Goal: Register for event/course

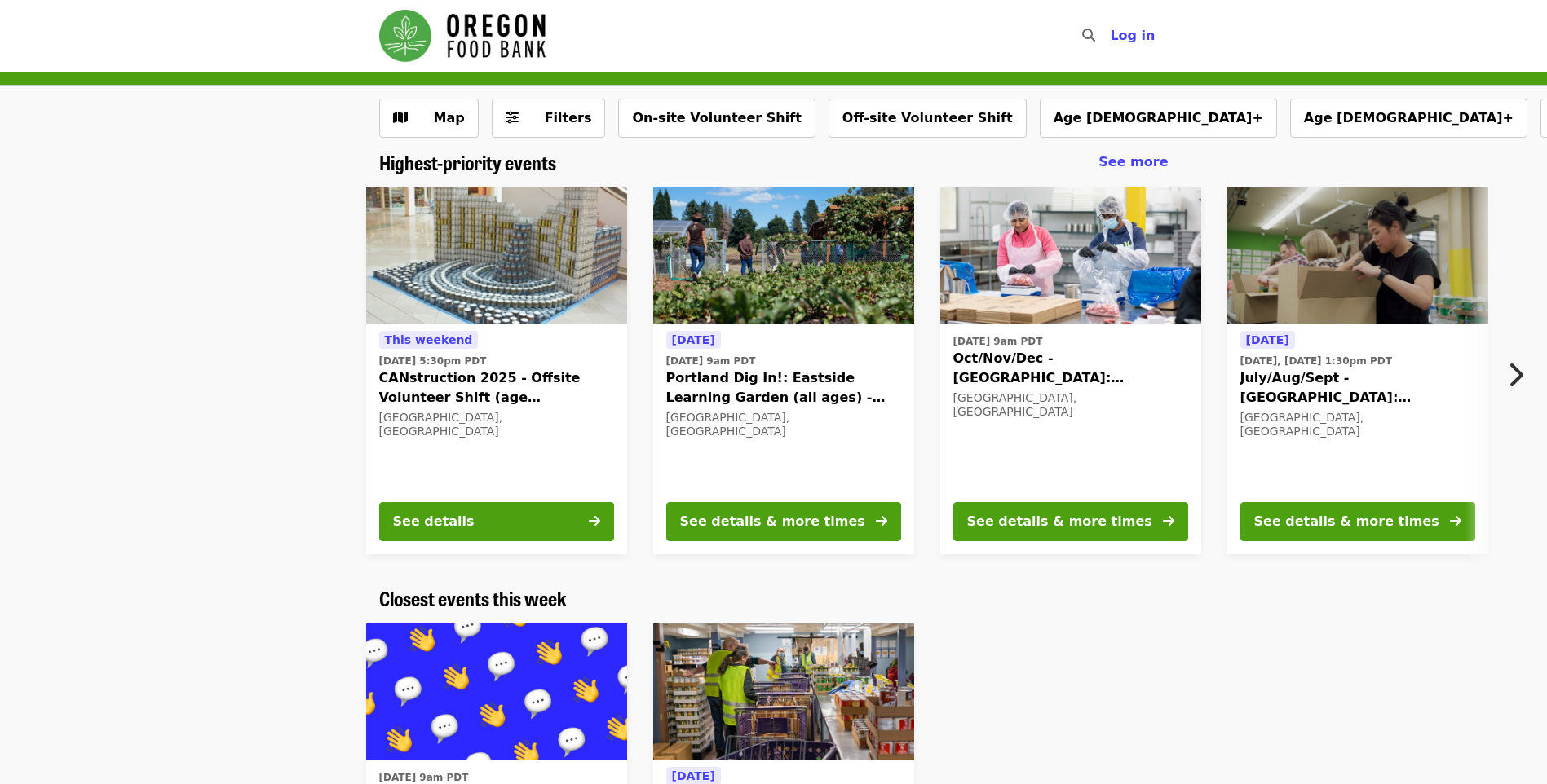
click at [675, 156] on div "Highest-priority events See more" at bounding box center [774, 163] width 790 height 23
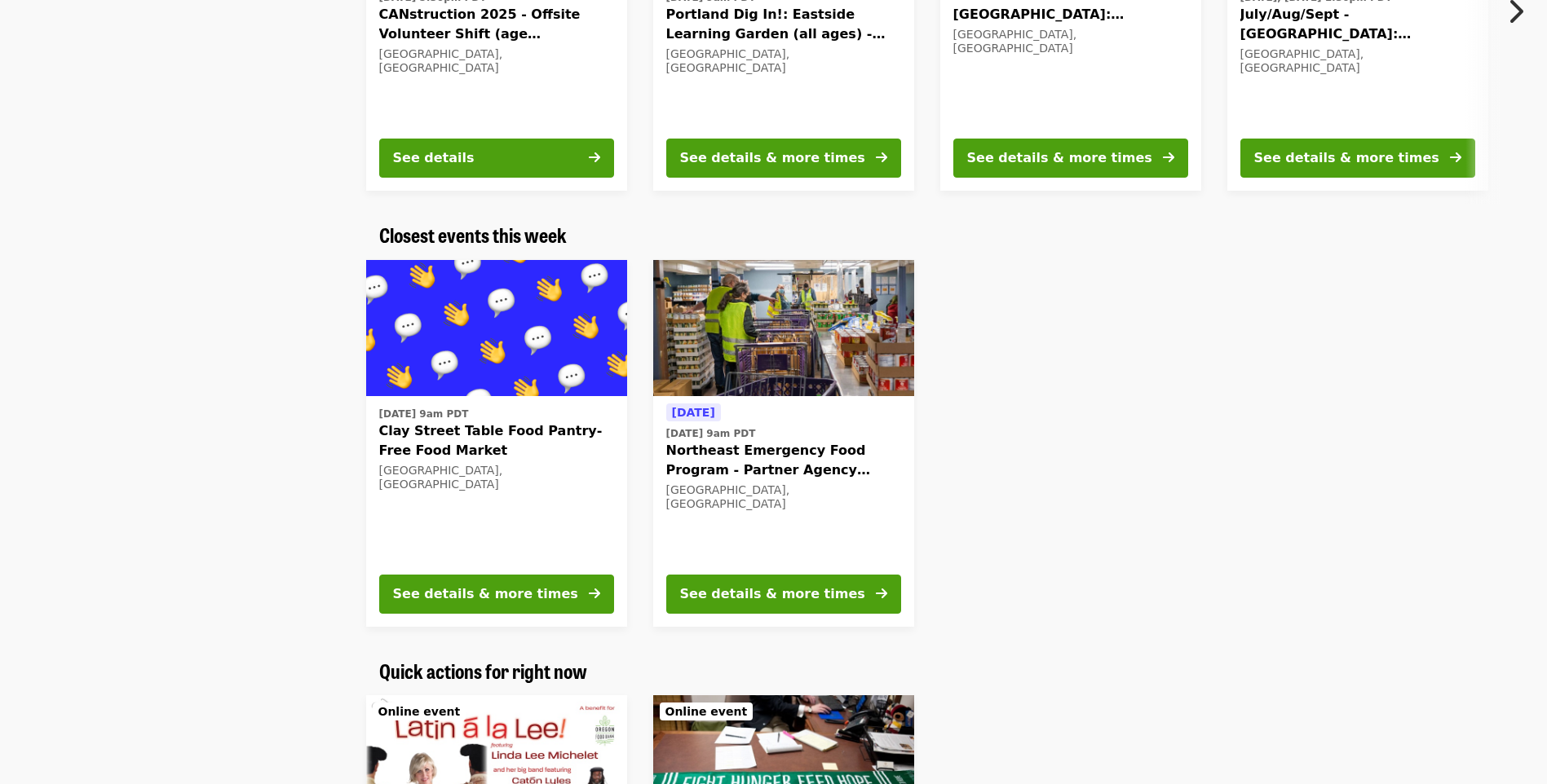
scroll to position [408, 0]
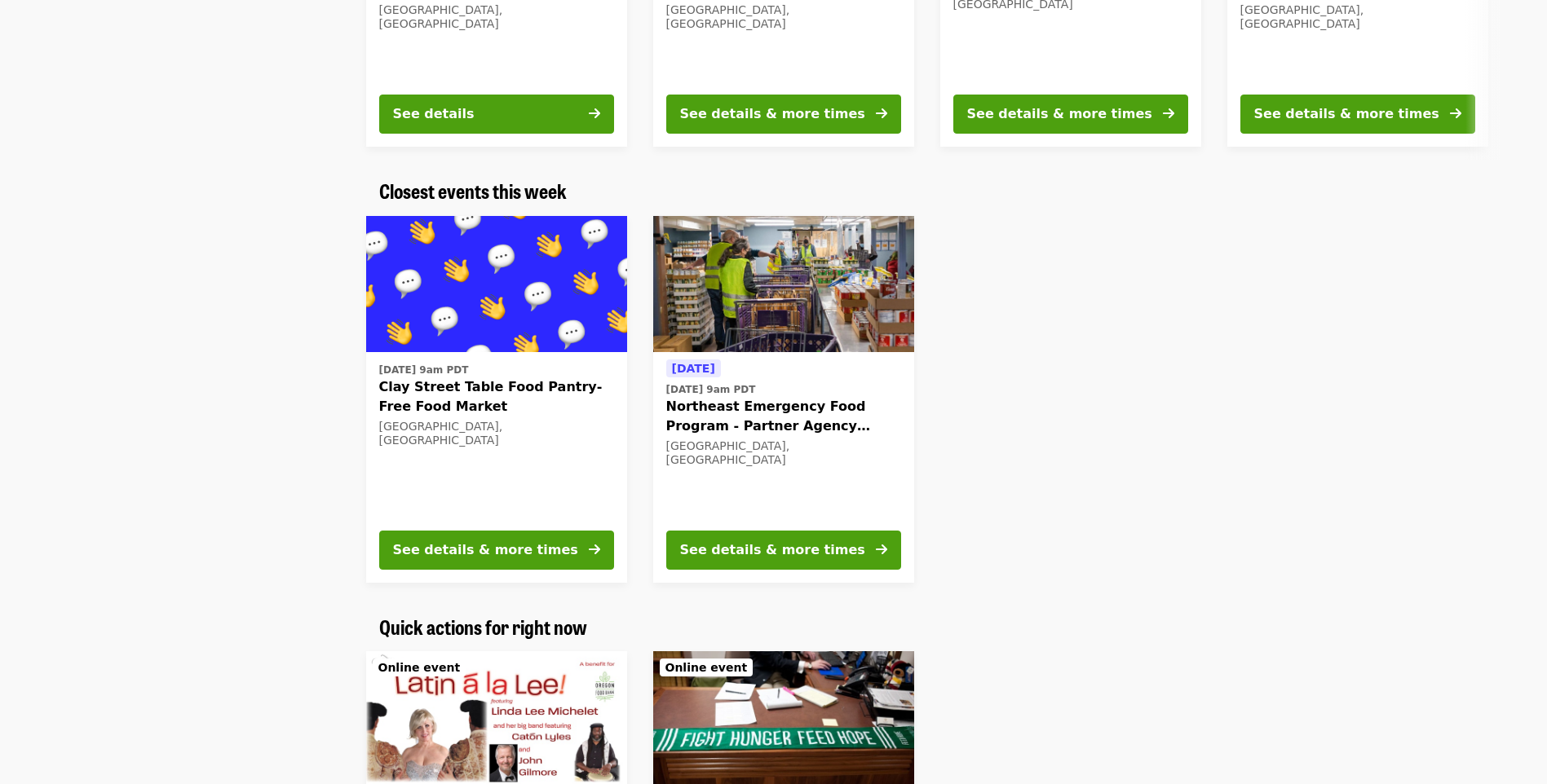
click at [790, 411] on span "Northeast Emergency Food Program - Partner Agency Support" at bounding box center [783, 416] width 235 height 39
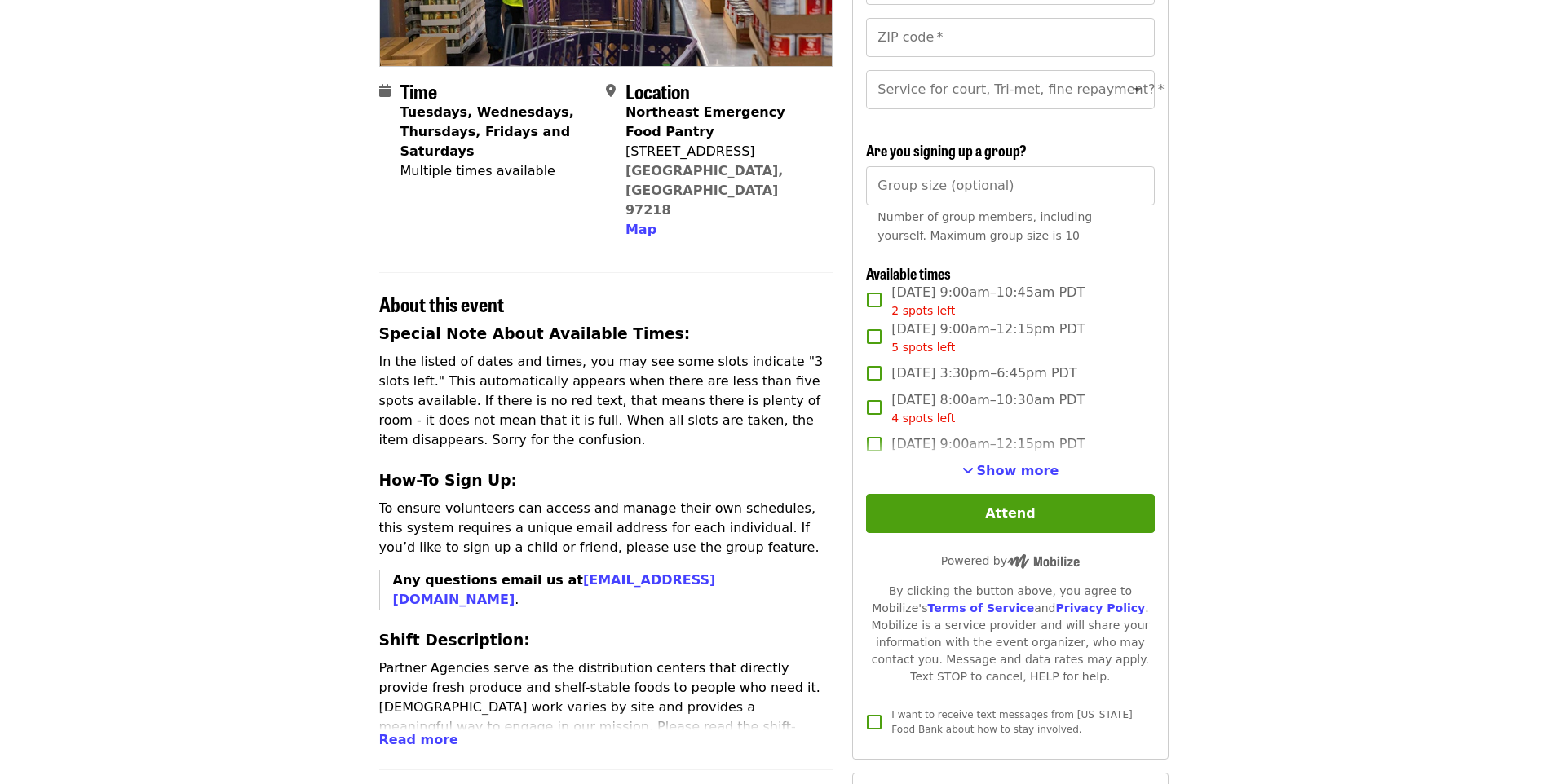
scroll to position [326, 0]
click at [1000, 478] on span "Show more" at bounding box center [1018, 469] width 82 height 15
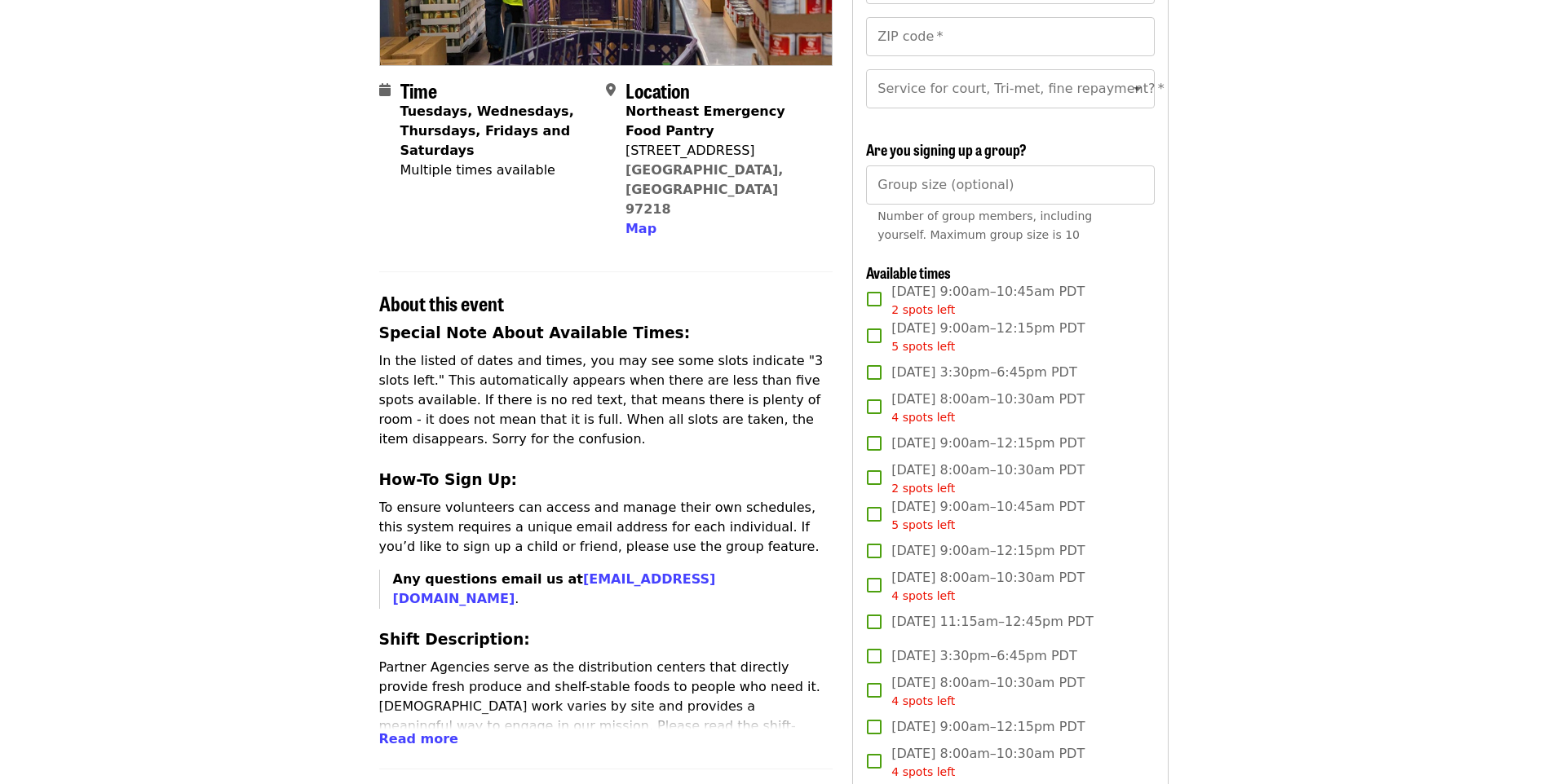
drag, startPoint x: 733, startPoint y: 152, endPoint x: 712, endPoint y: 152, distance: 21.0
click at [712, 152] on div "[STREET_ADDRESS]" at bounding box center [723, 151] width 195 height 20
drag, startPoint x: 712, startPoint y: 152, endPoint x: 629, endPoint y: 157, distance: 83.2
click at [629, 157] on div "Northeast Emergency Food Pantry [STREET_ADDRESS] Map" at bounding box center [723, 170] width 195 height 137
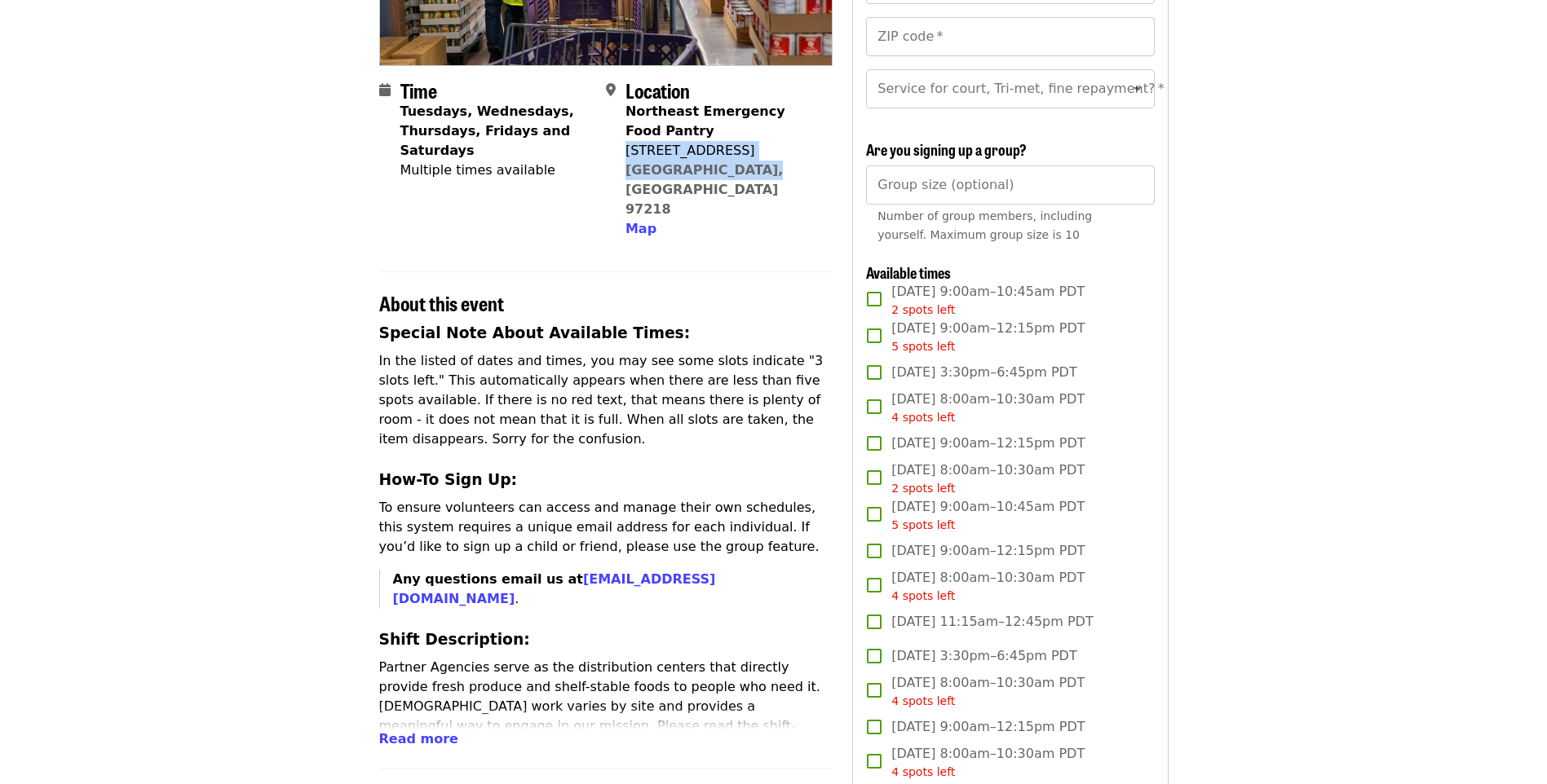
copy span "[STREET_ADDRESS]"
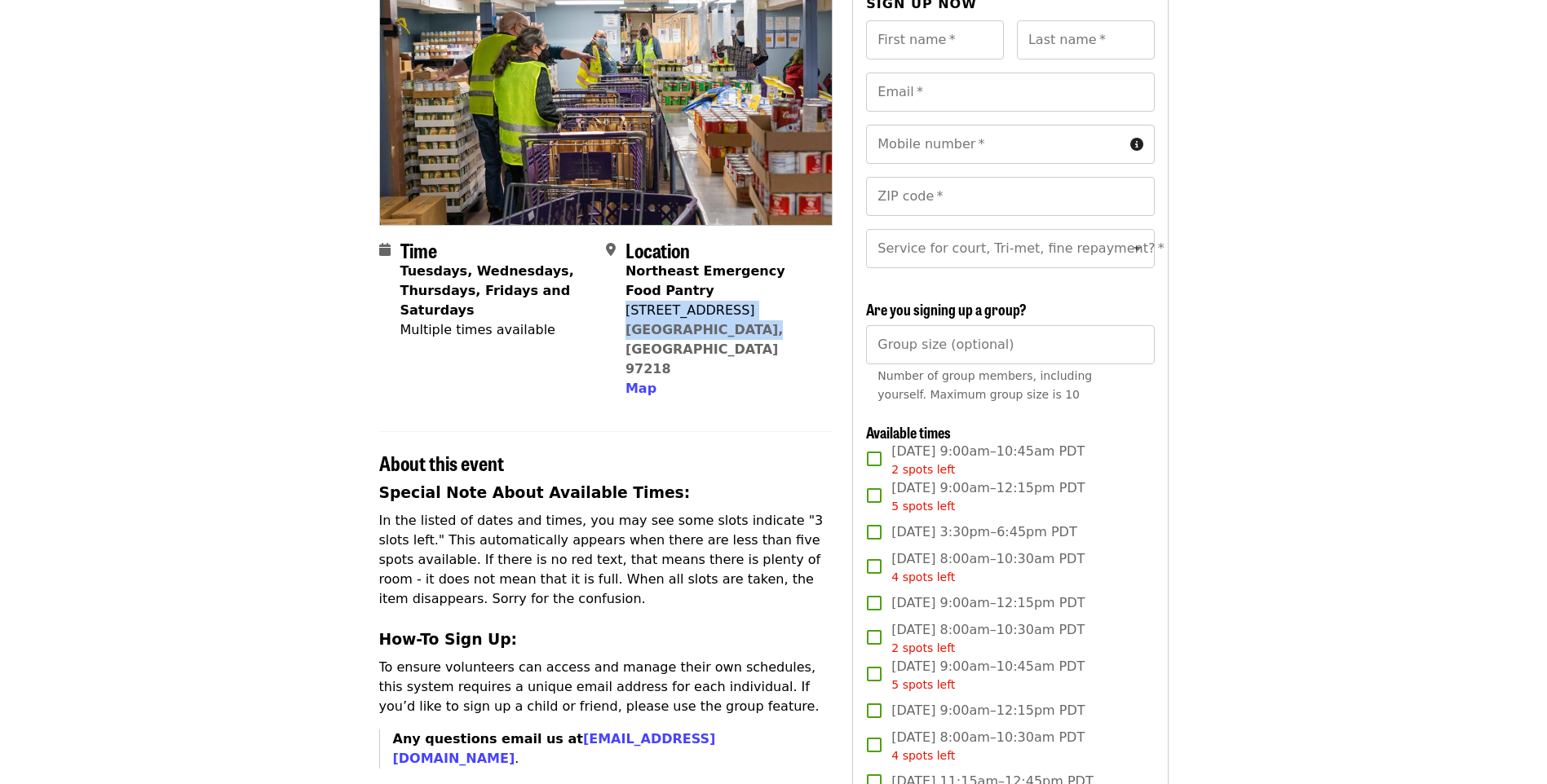
scroll to position [0, 0]
